Goal: Check status: Check status

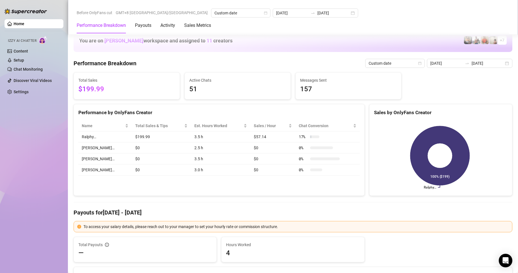
scroll to position [481, 0]
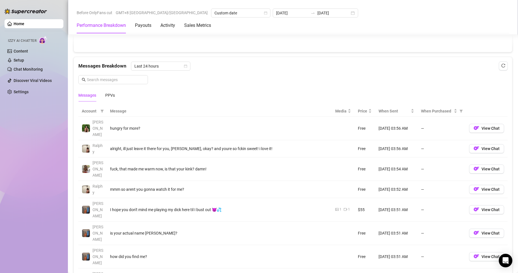
click at [21, 210] on div "Home Izzy AI Chatter Content Setup Chat Monitoring Discover Viral Videos Settin…" at bounding box center [34, 134] width 59 height 268
click at [26, 152] on div "Home Izzy AI Chatter Content Setup Chat Monitoring Discover Viral Videos Settin…" at bounding box center [34, 134] width 59 height 268
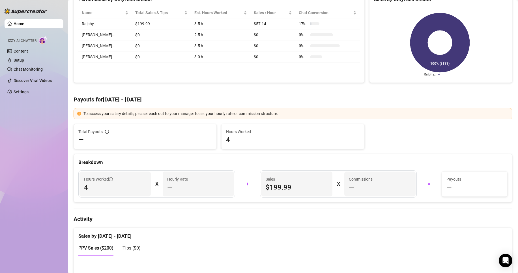
scroll to position [0, 0]
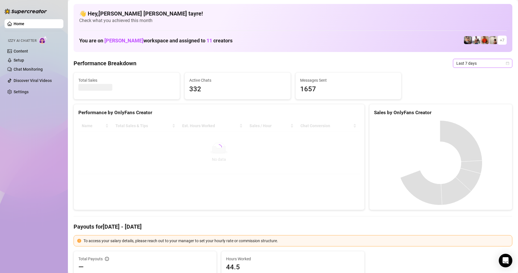
click at [461, 64] on span "Last 7 days" at bounding box center [482, 63] width 53 height 8
click at [463, 113] on div "Custom date" at bounding box center [477, 111] width 50 height 6
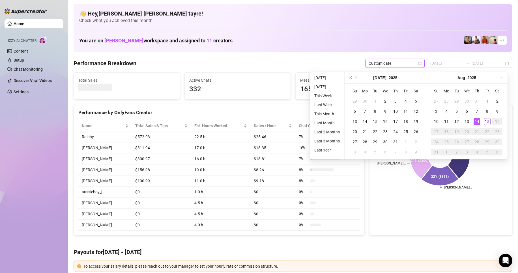
type input "2025-08-14"
type input "2025-08-08"
type input "[DATE]"
click at [319, 80] on li "[DATE]" at bounding box center [327, 77] width 30 height 7
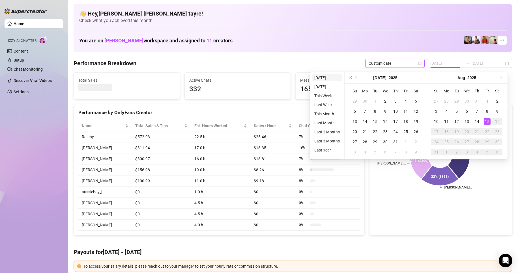
type input "[DATE]"
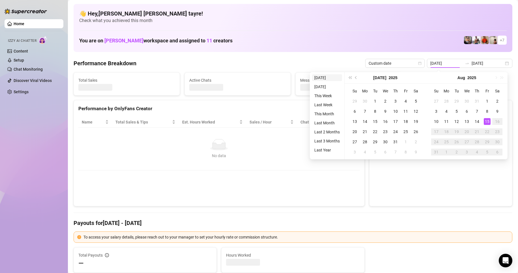
type input "[DATE]"
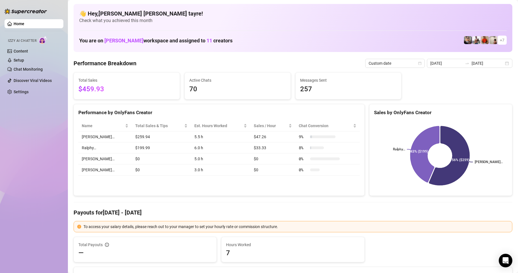
click at [25, 175] on div "Home Izzy AI Chatter Content Setup Chat Monitoring Discover Viral Videos Settin…" at bounding box center [34, 134] width 59 height 268
drag, startPoint x: 57, startPoint y: 172, endPoint x: 55, endPoint y: 172, distance: 3.0
click at [57, 172] on div "Home Izzy AI Chatter Content Setup Chat Monitoring Discover Viral Videos Settin…" at bounding box center [34, 134] width 59 height 268
